Goal: Information Seeking & Learning: Learn about a topic

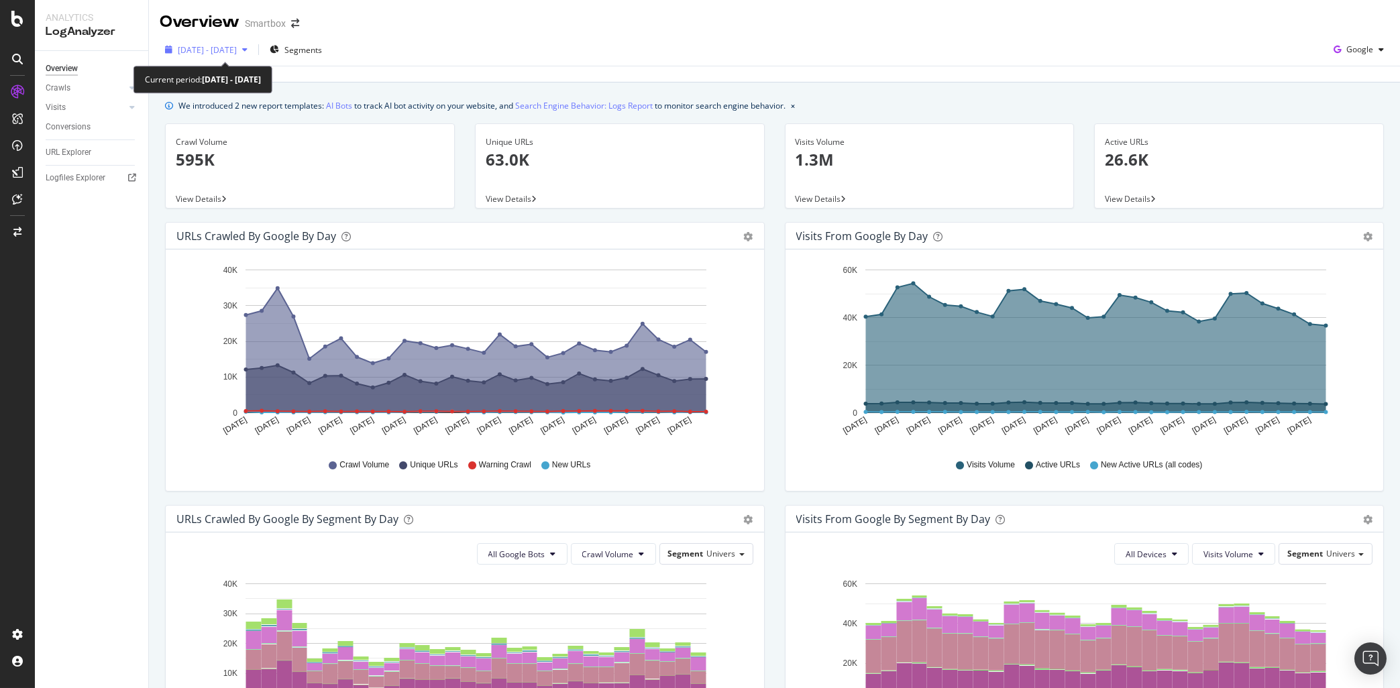
click at [237, 52] on span "[DATE] - [DATE]" at bounding box center [207, 49] width 59 height 11
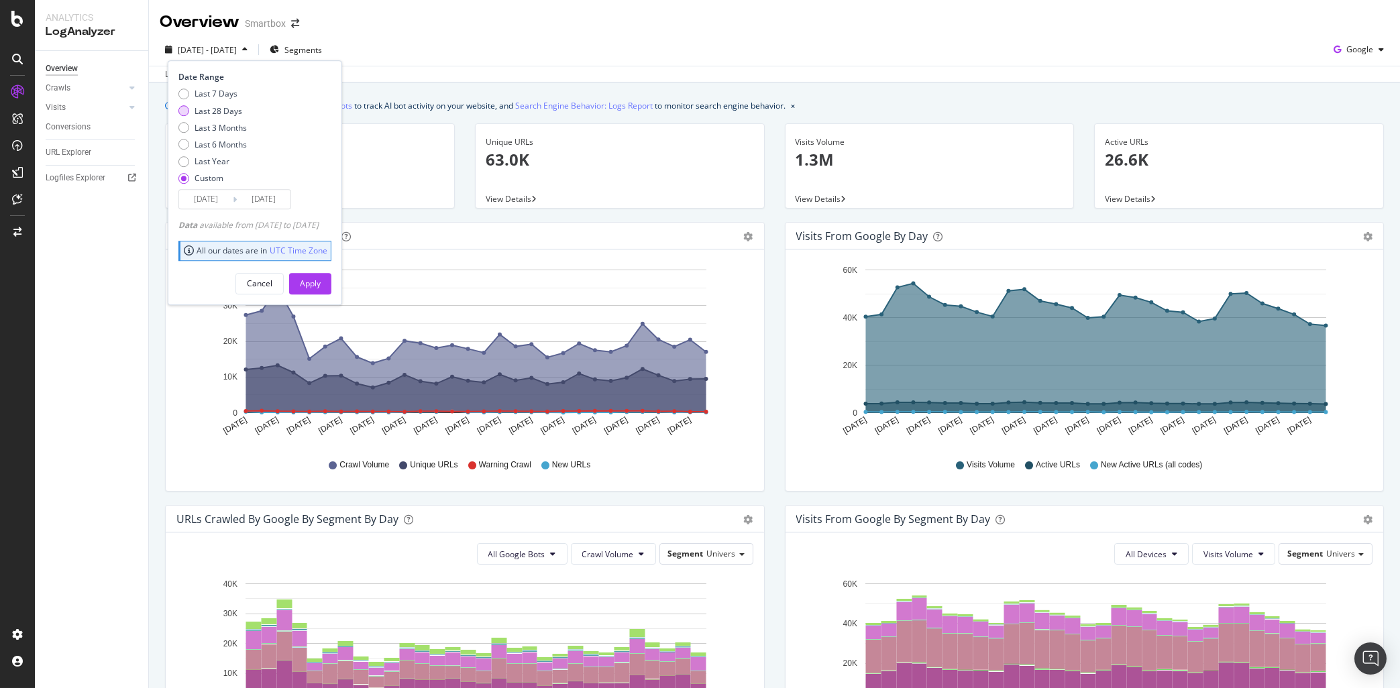
click at [216, 107] on div "Last 28 Days" at bounding box center [219, 110] width 48 height 11
type input "[DATE]"
click at [321, 278] on div "Apply" at bounding box center [310, 284] width 21 height 20
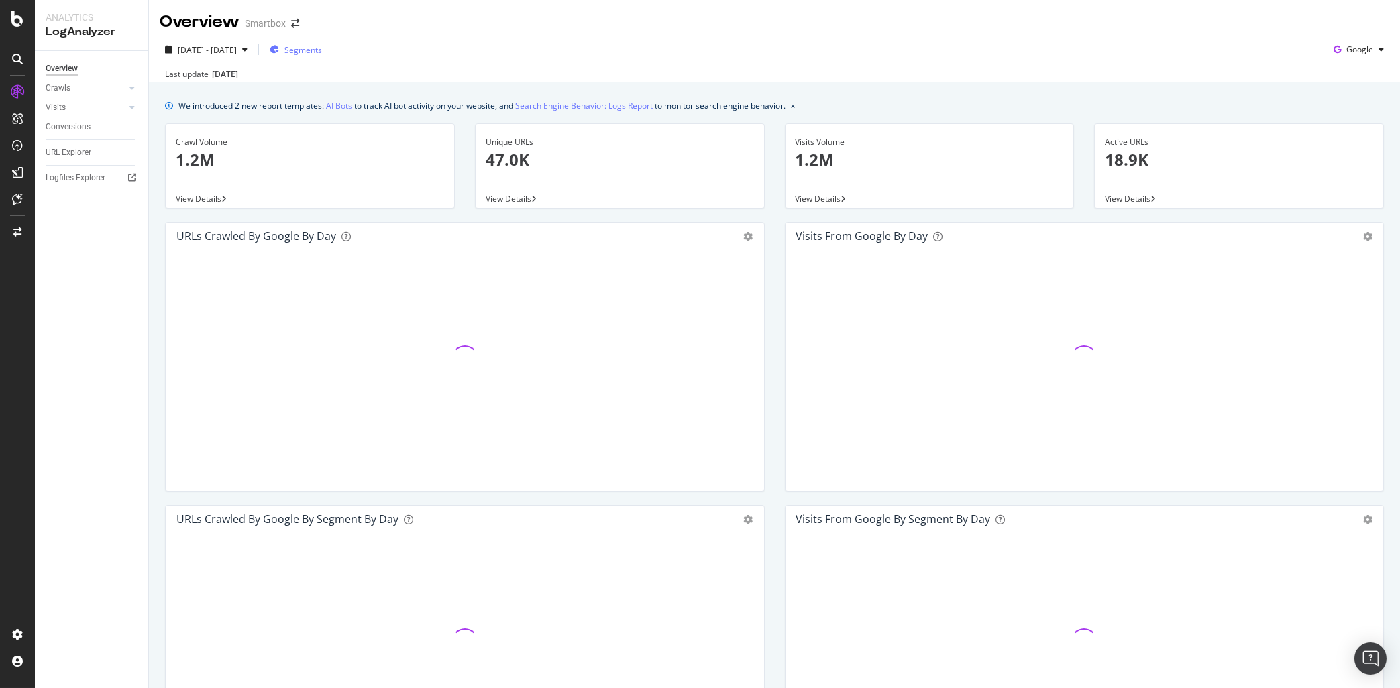
click at [322, 52] on span "Segments" at bounding box center [303, 49] width 38 height 11
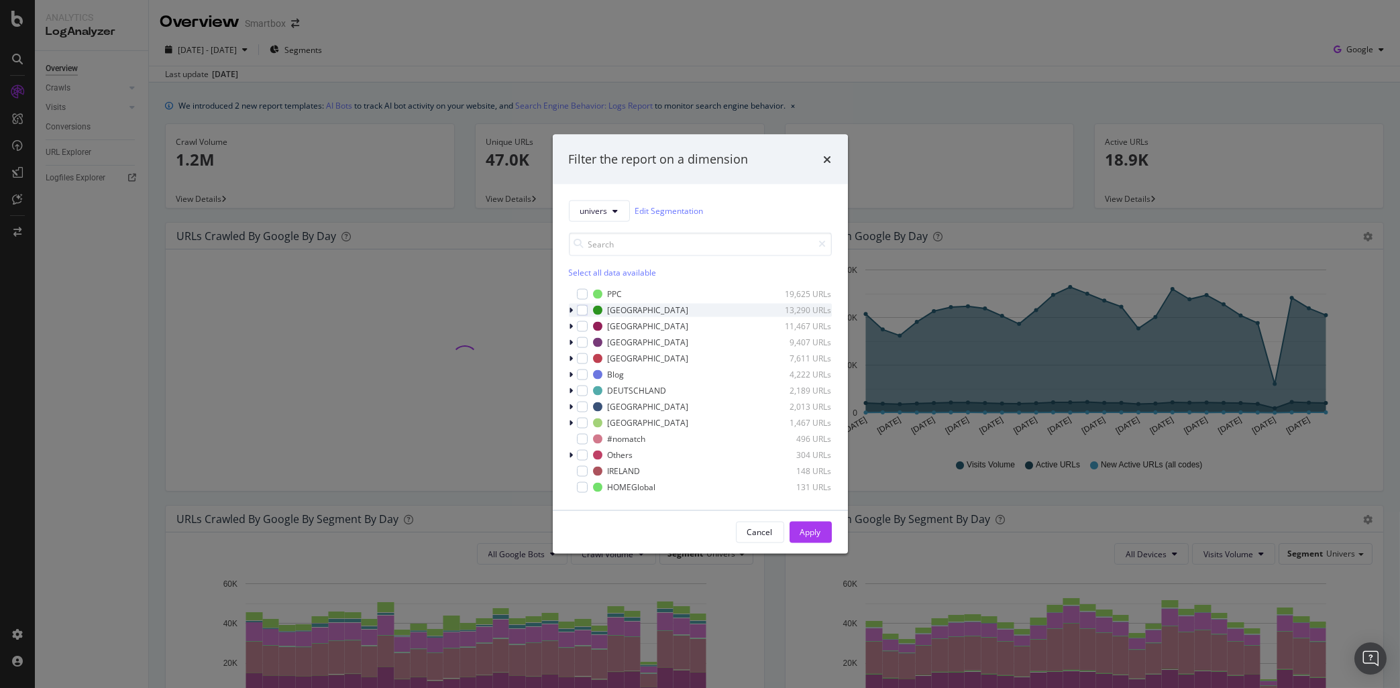
click at [572, 309] on icon "modal" at bounding box center [571, 310] width 4 height 8
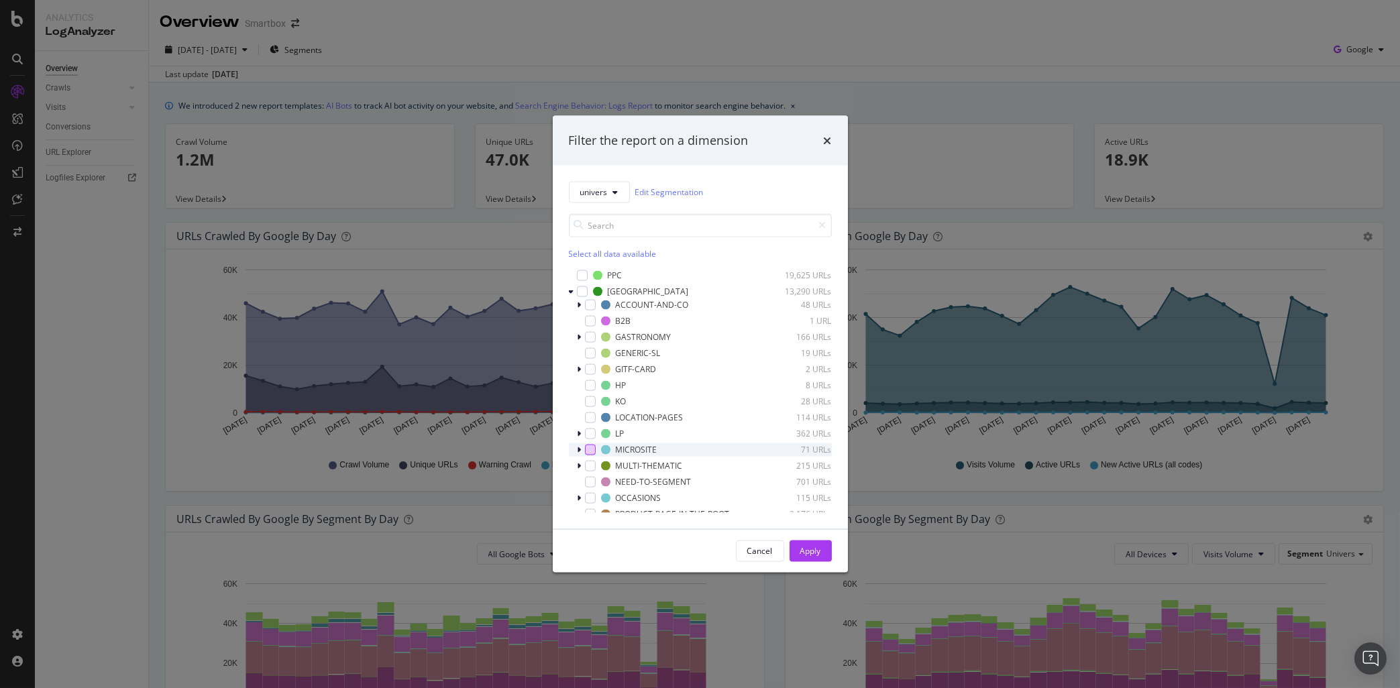
click at [592, 449] on div "modal" at bounding box center [590, 449] width 11 height 11
click at [808, 552] on div "Apply" at bounding box center [810, 550] width 21 height 11
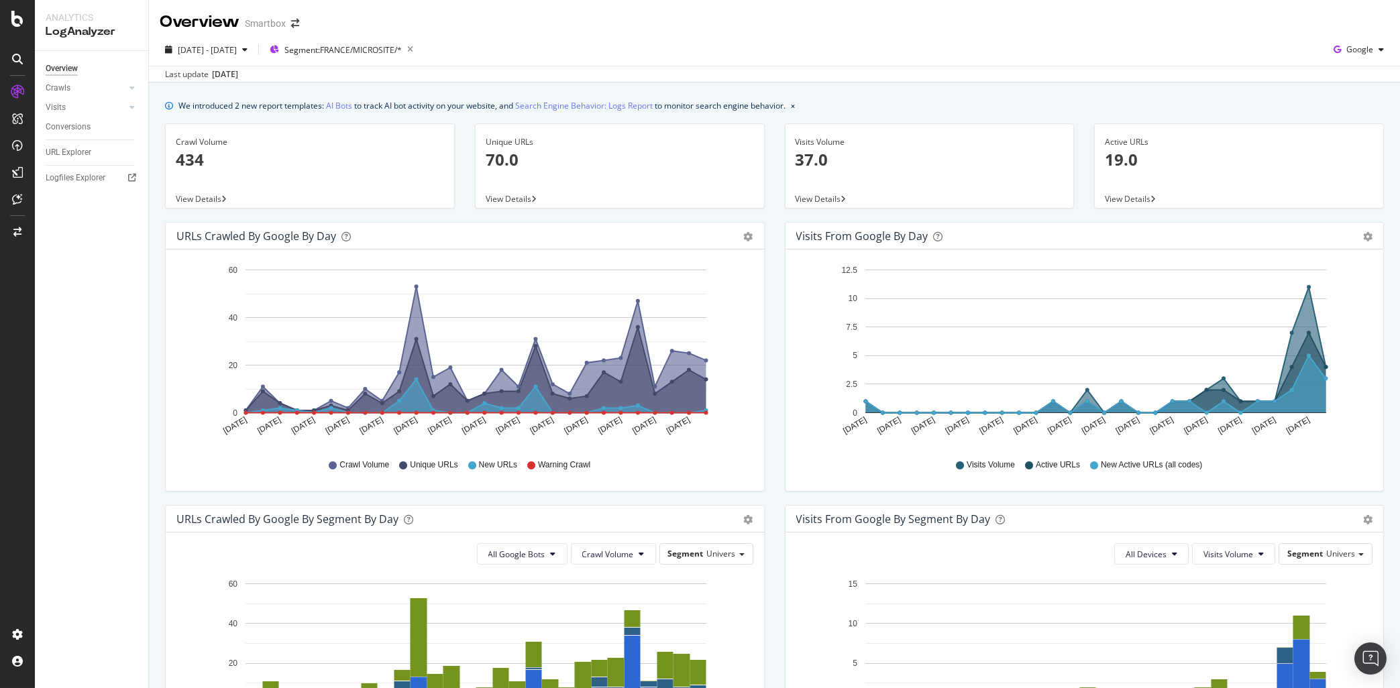
click at [517, 167] on p "70.0" at bounding box center [620, 159] width 268 height 23
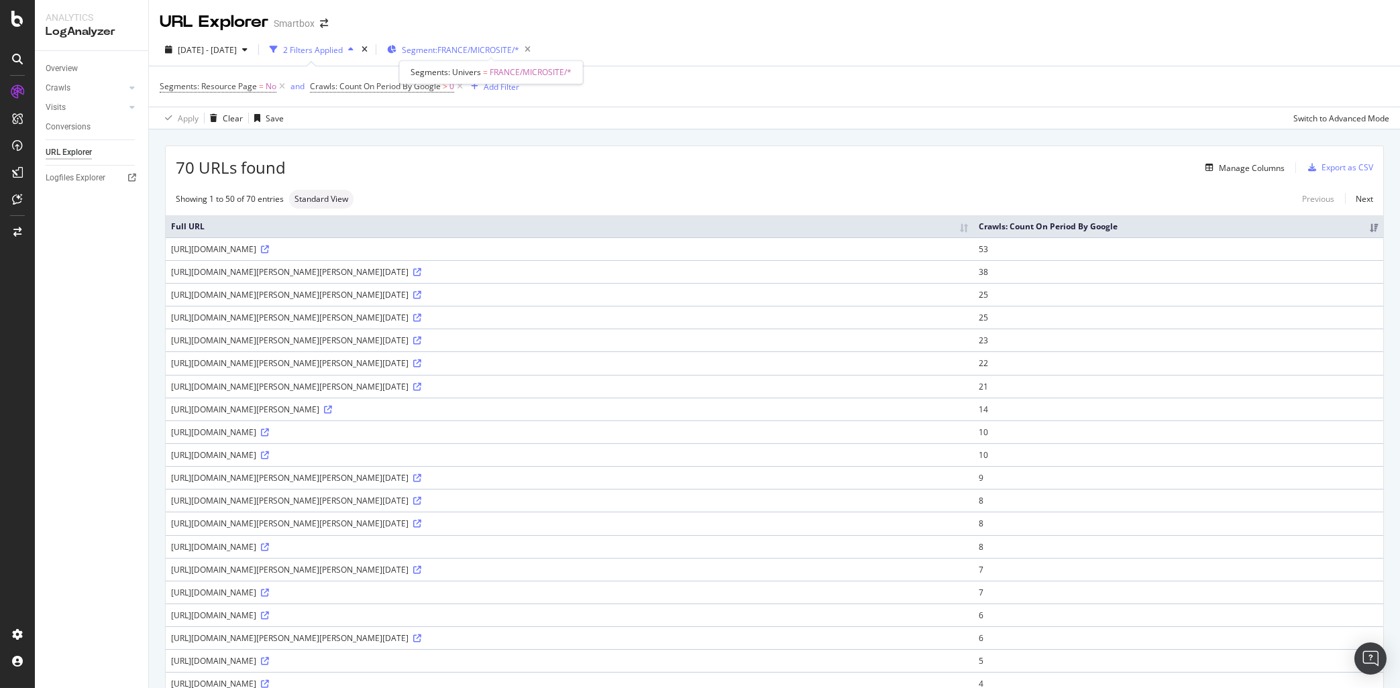
click at [476, 54] on span "Segment: [GEOGRAPHIC_DATA]/MICROSITE/*" at bounding box center [460, 49] width 117 height 11
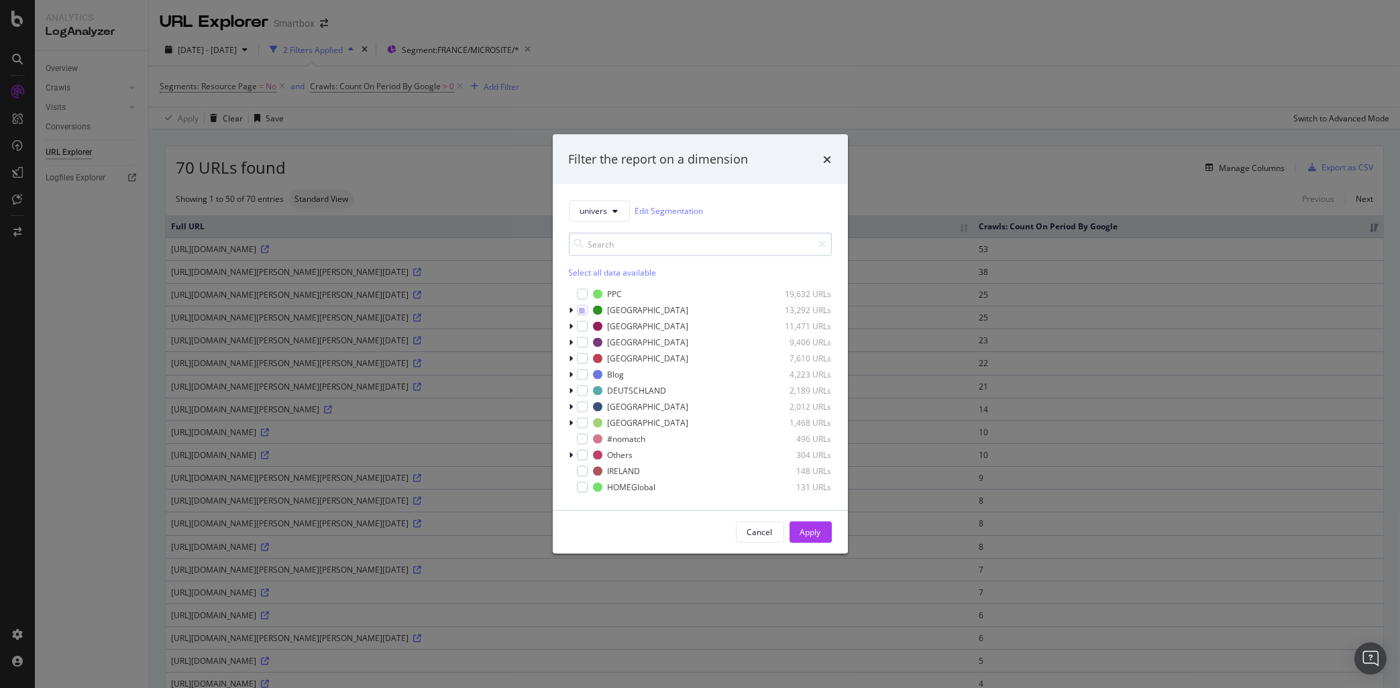
click at [602, 243] on input "modal" at bounding box center [700, 243] width 263 height 23
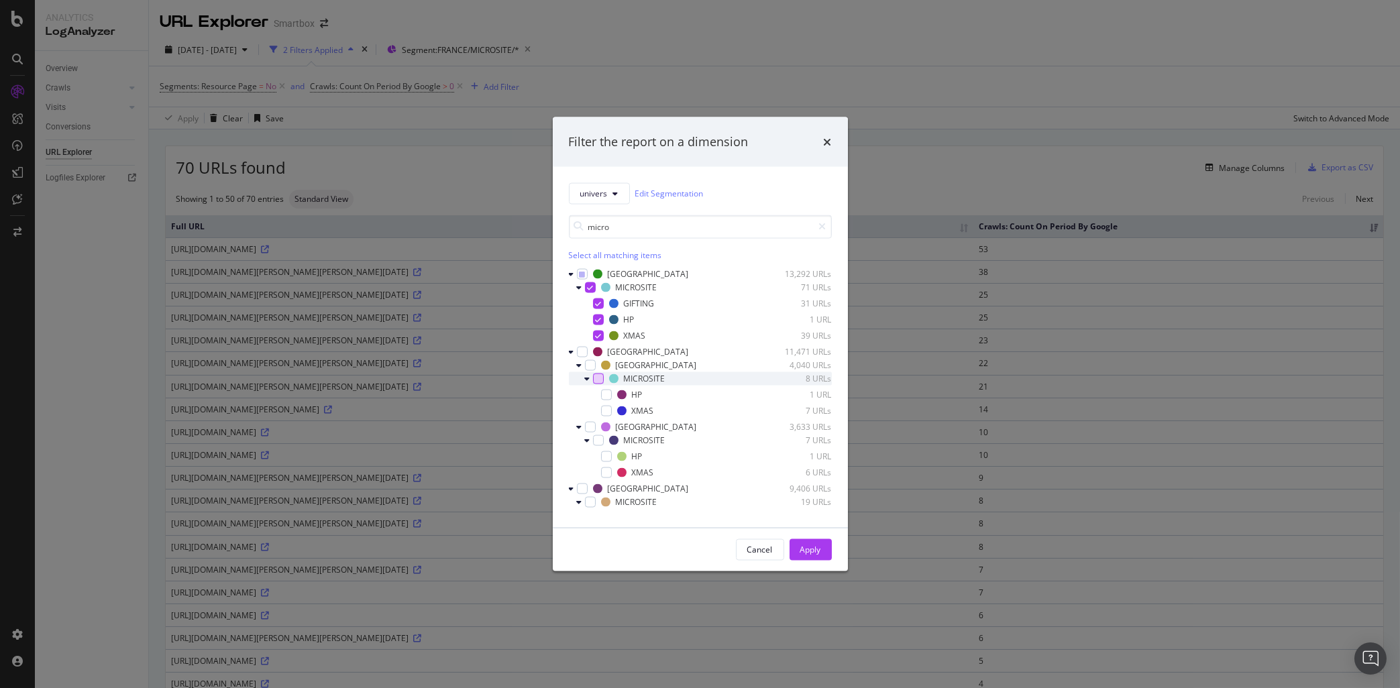
type input "micro"
click at [594, 382] on div "modal" at bounding box center [598, 378] width 11 height 11
click at [597, 437] on div "modal" at bounding box center [598, 440] width 11 height 11
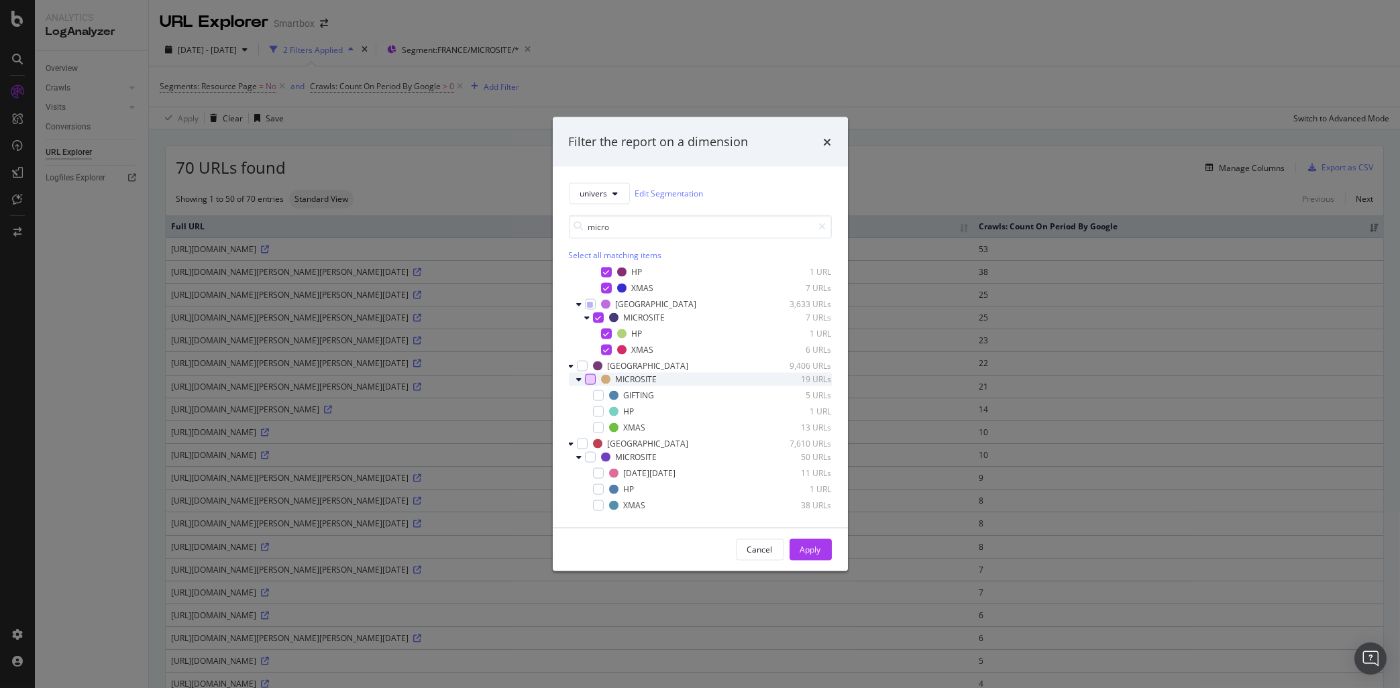
click at [590, 380] on div "modal" at bounding box center [590, 379] width 11 height 11
click at [590, 461] on div "modal" at bounding box center [590, 456] width 11 height 11
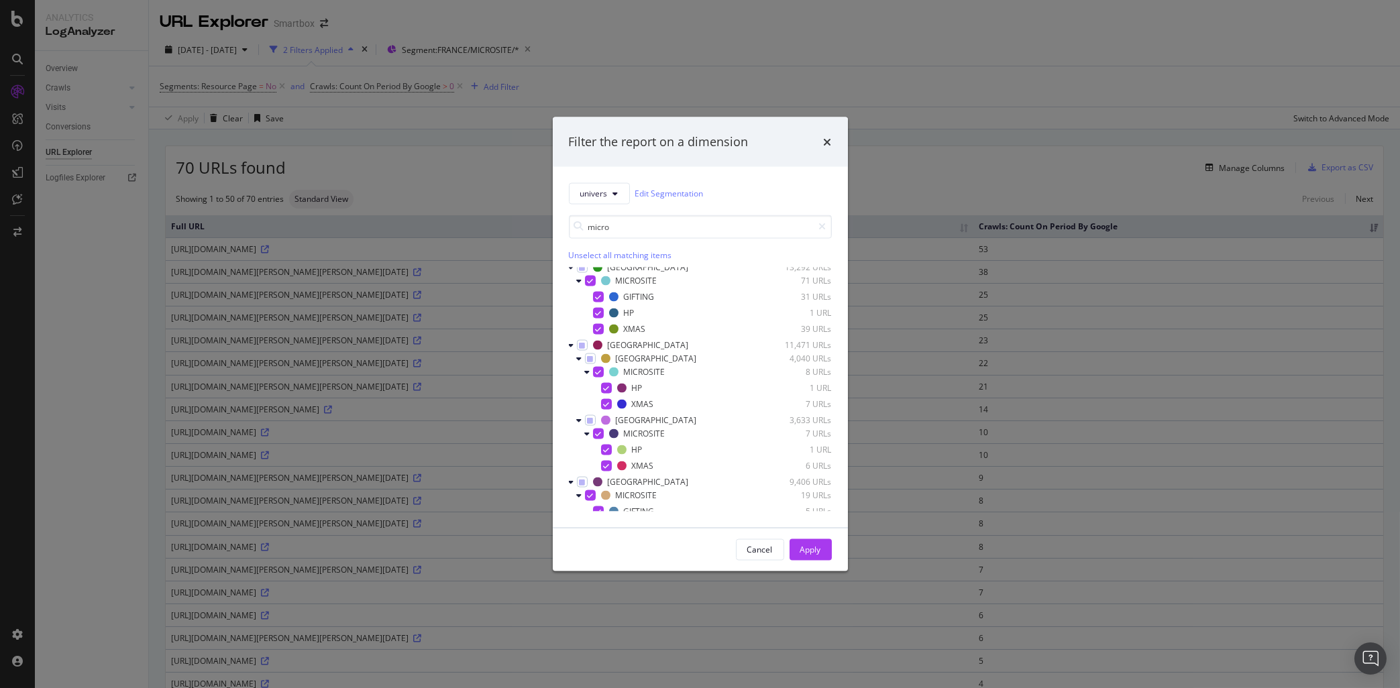
scroll to position [0, 0]
click at [804, 551] on div "Apply" at bounding box center [810, 549] width 21 height 11
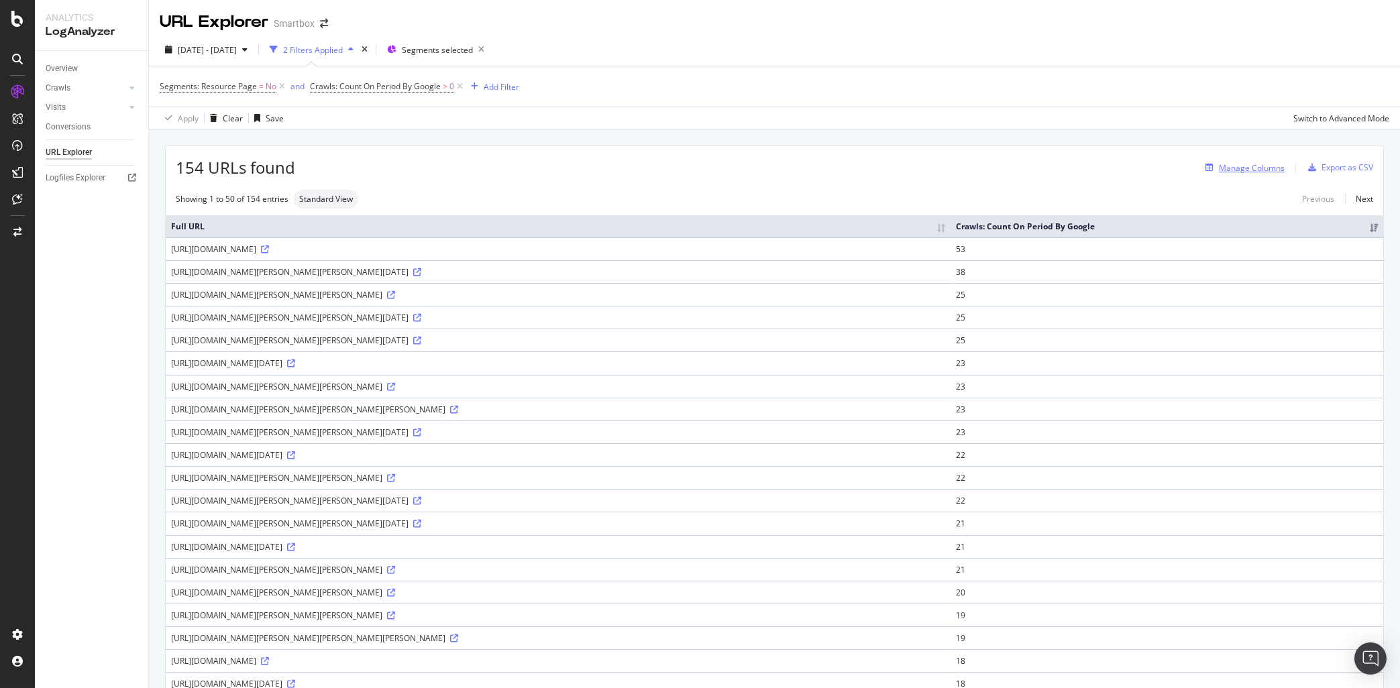
click at [1225, 172] on div "Manage Columns" at bounding box center [1252, 167] width 66 height 11
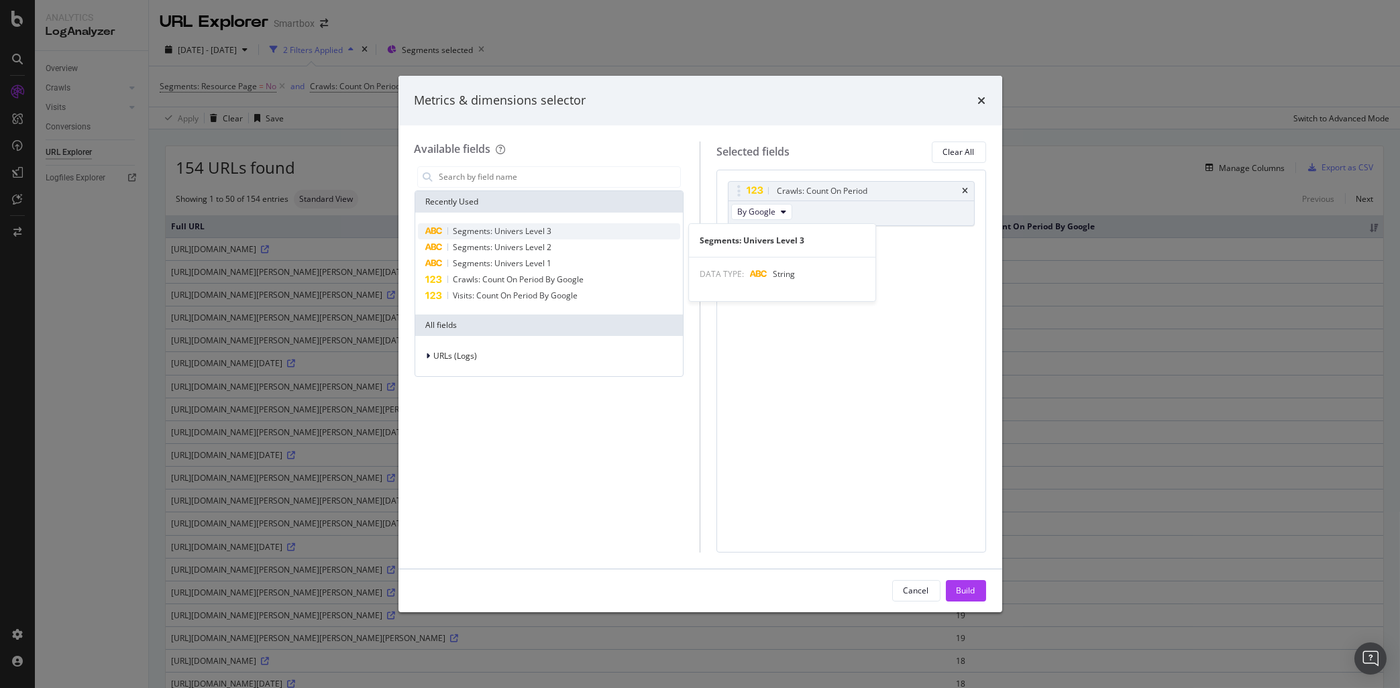
click at [511, 236] on span "Segments: Univers Level 3" at bounding box center [502, 230] width 99 height 11
click at [514, 246] on span "Segments: Univers Level 2" at bounding box center [502, 246] width 99 height 11
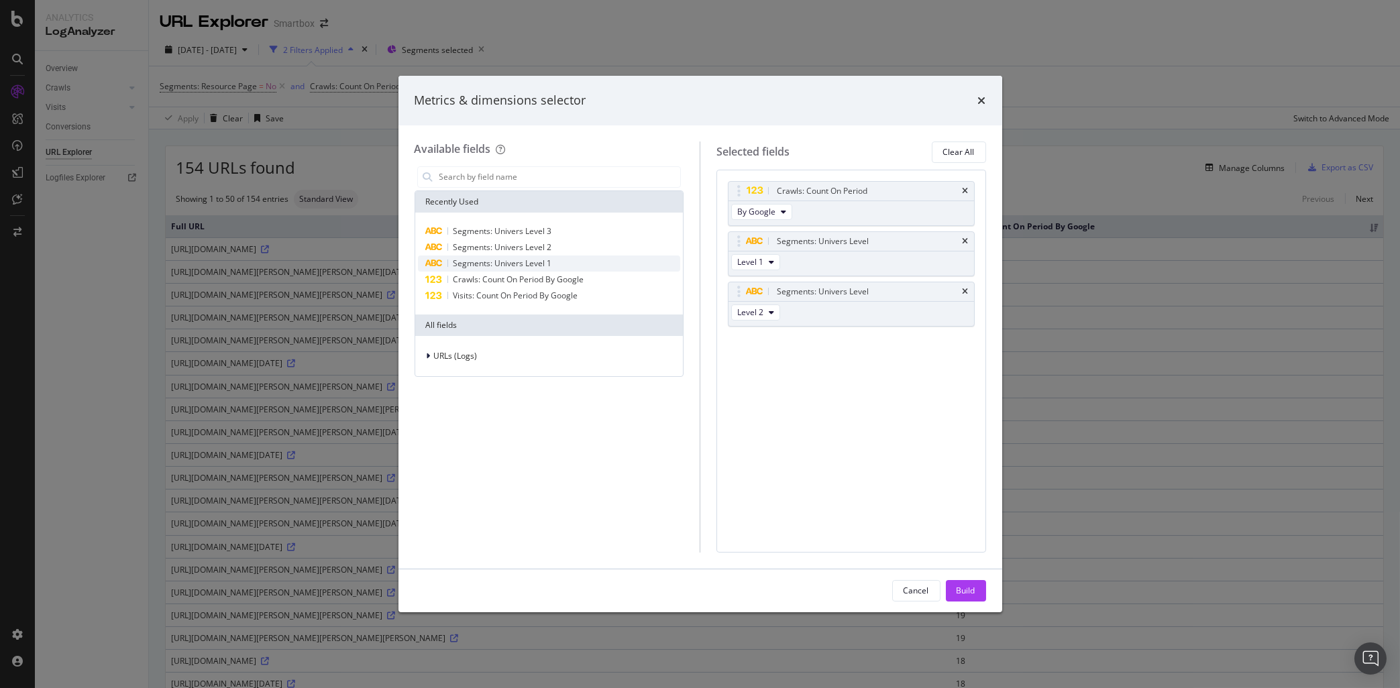
click at [517, 260] on span "Segments: Univers Level 1" at bounding box center [502, 263] width 99 height 11
click at [963, 592] on div "Build" at bounding box center [966, 590] width 19 height 11
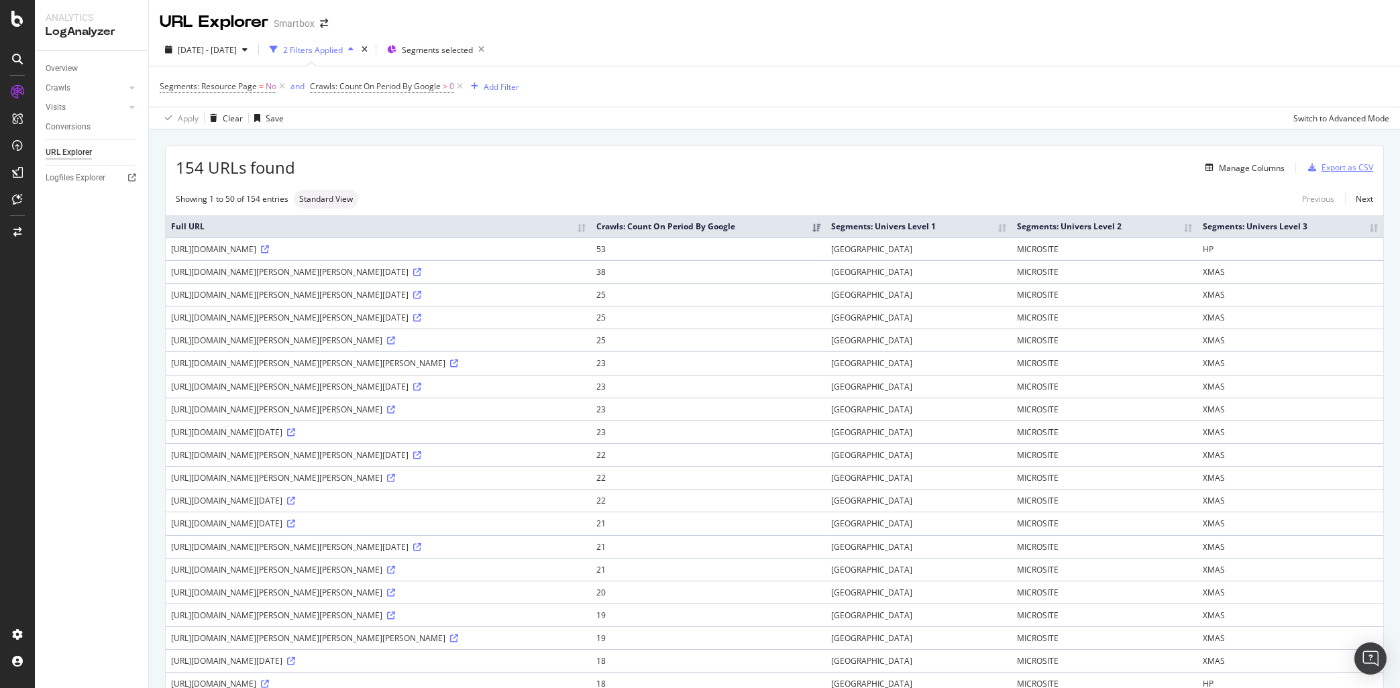
click at [1321, 168] on div "button" at bounding box center [1312, 168] width 19 height 8
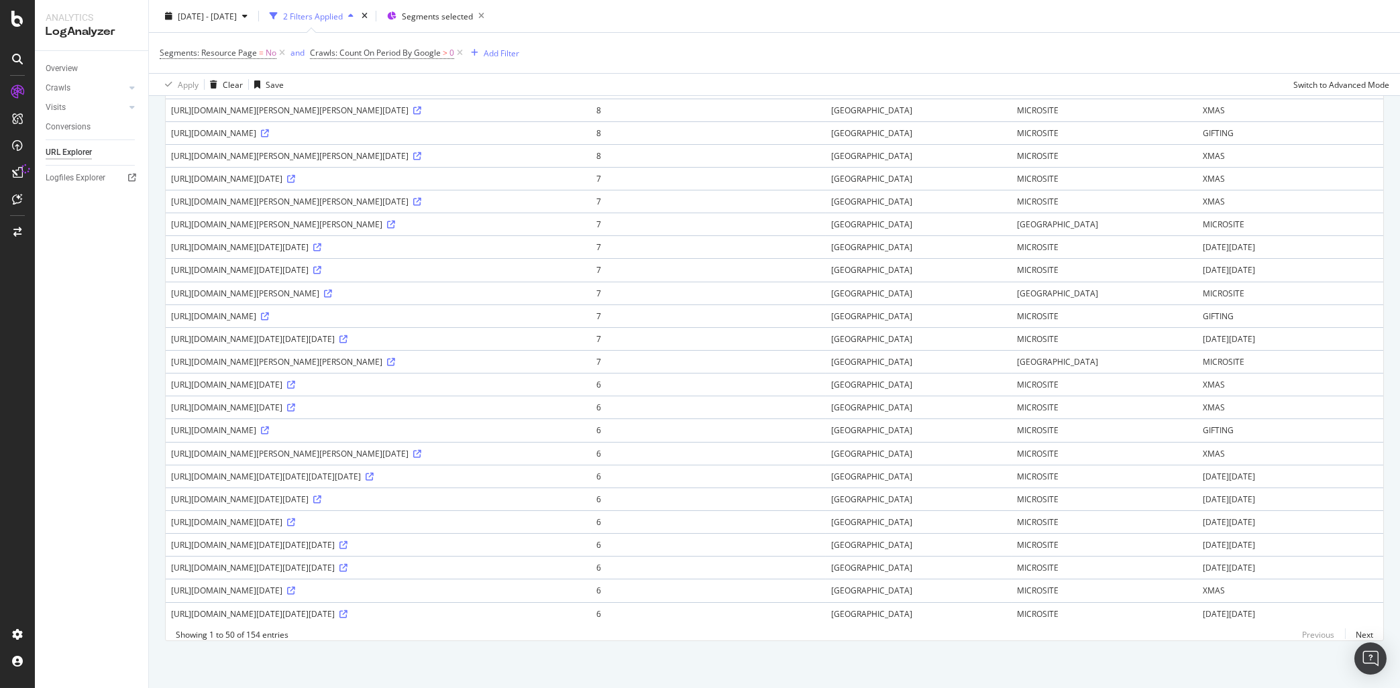
scroll to position [384, 0]
